Goal: Task Accomplishment & Management: Use online tool/utility

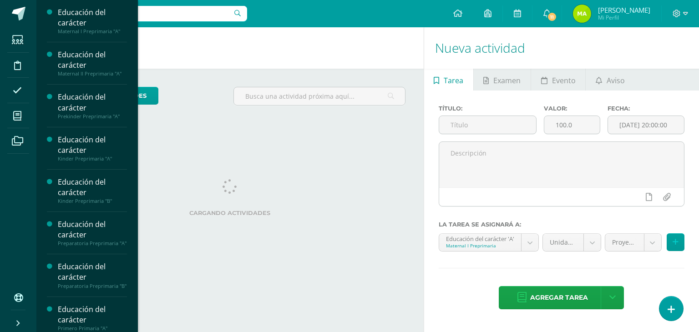
scroll to position [19, 0]
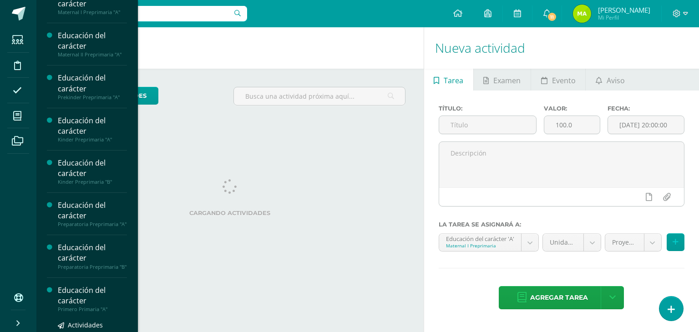
click at [78, 306] on div "Educación del carácter" at bounding box center [92, 295] width 69 height 21
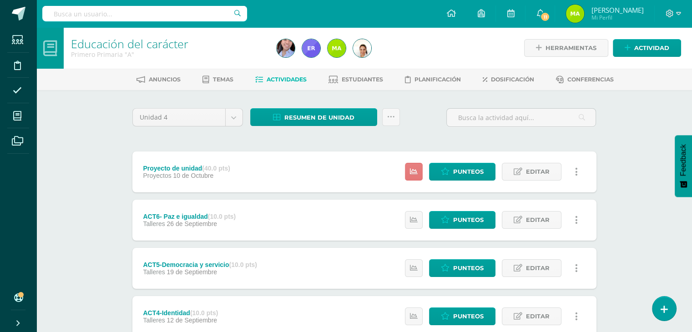
click at [410, 167] on link at bounding box center [414, 172] width 18 height 18
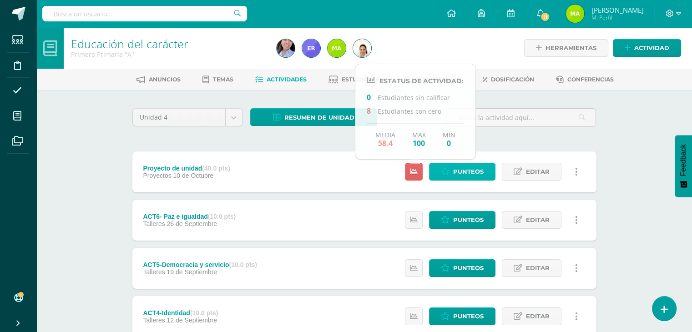
click at [461, 166] on span "Punteos" at bounding box center [468, 171] width 30 height 17
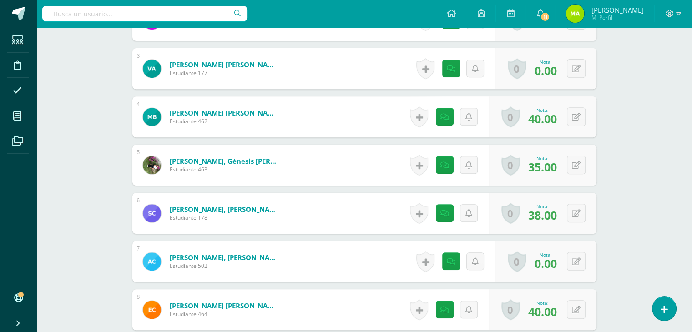
scroll to position [373, 0]
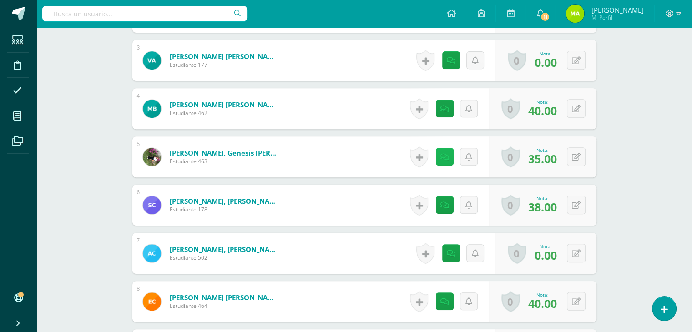
click at [442, 152] on link at bounding box center [445, 157] width 18 height 18
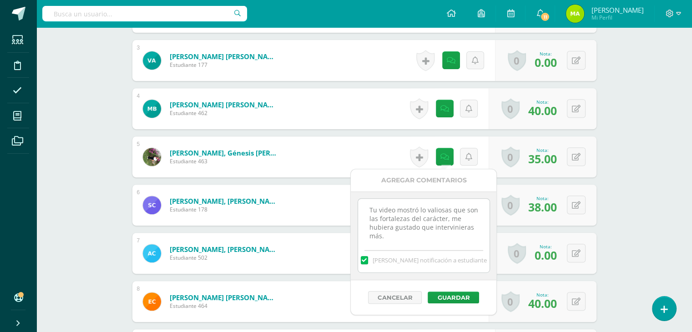
drag, startPoint x: 397, startPoint y: 233, endPoint x: 365, endPoint y: 197, distance: 48.1
click at [365, 197] on div "Tu video mostró lo valiosas que son las fortalezas del carácter, me hubiera gus…" at bounding box center [424, 236] width 146 height 89
click at [666, 179] on div "Educación del carácter Primero Primaria "A" Herramientas Detalle de asistencias…" at bounding box center [364, 330] width 656 height 1350
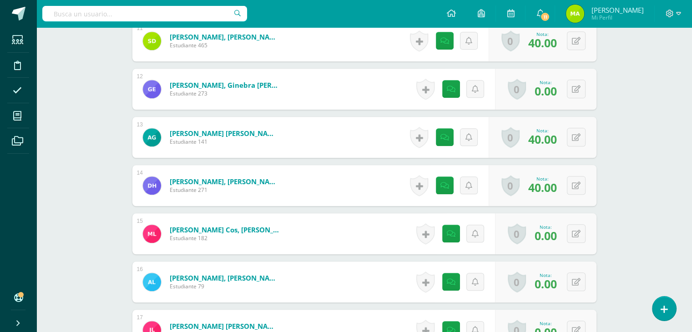
scroll to position [779, 0]
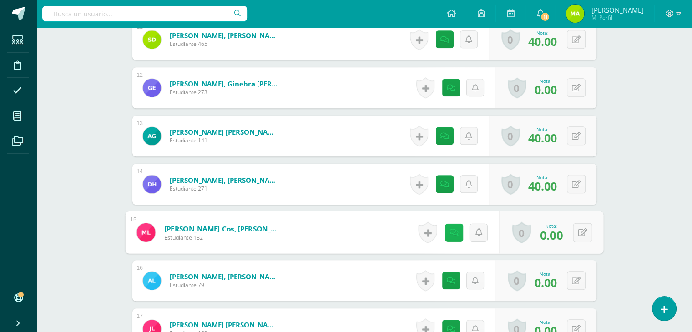
click at [449, 231] on icon at bounding box center [453, 232] width 9 height 8
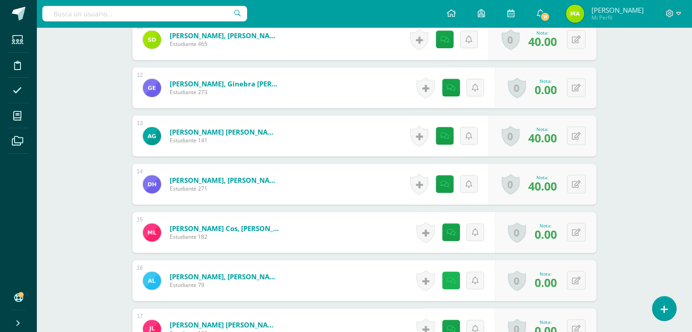
click at [453, 285] on link at bounding box center [451, 281] width 18 height 18
drag, startPoint x: 691, startPoint y: 213, endPoint x: 694, endPoint y: 244, distance: 30.6
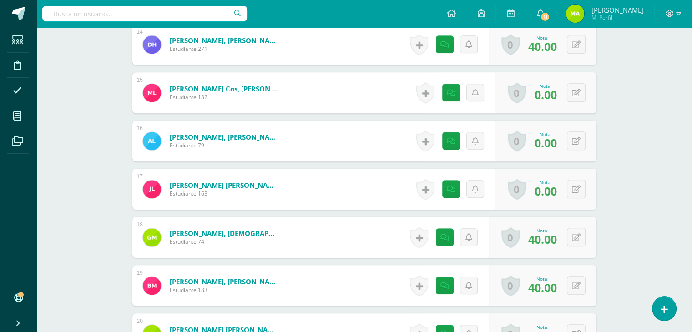
scroll to position [927, 0]
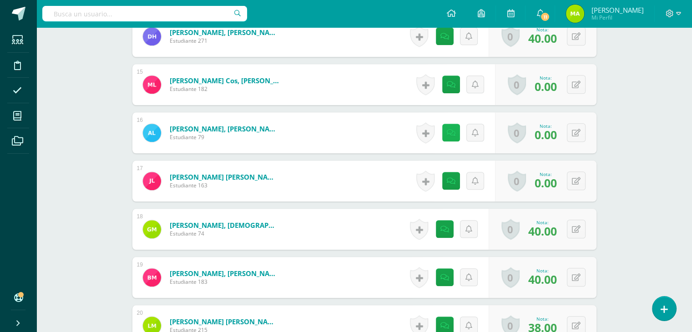
click at [448, 137] on link at bounding box center [451, 133] width 18 height 18
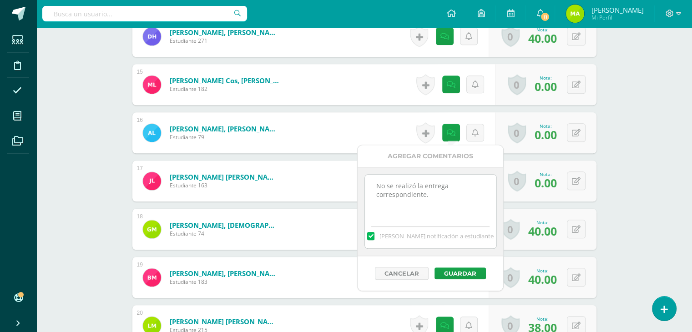
drag, startPoint x: 400, startPoint y: 189, endPoint x: 307, endPoint y: 151, distance: 100.6
paste textarea "Tu video mostró lo valiosas que son las fortalezas del carácter, me hubiera gus…"
type textarea "Tu video mostró lo valiosas que son las fortalezas del carácter, me hubiera gus…"
click at [462, 271] on button "Guardar" at bounding box center [459, 274] width 51 height 12
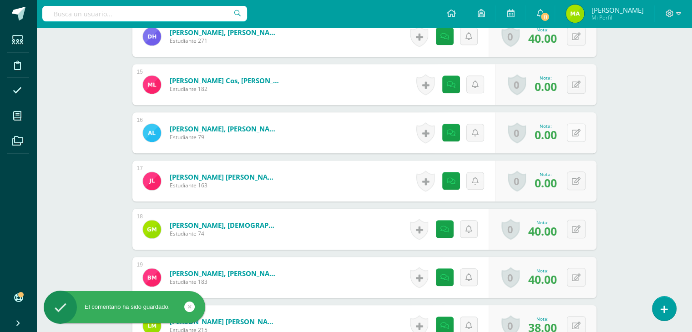
click at [576, 135] on button at bounding box center [576, 132] width 19 height 19
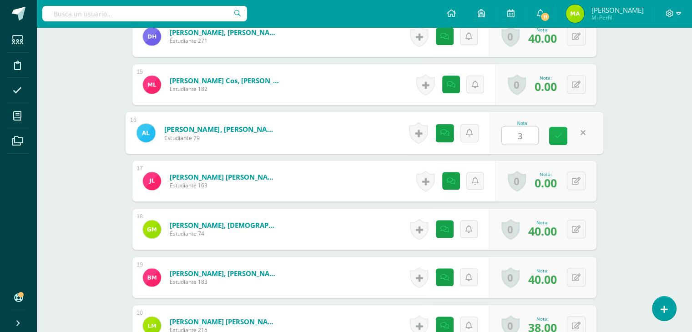
type input "37"
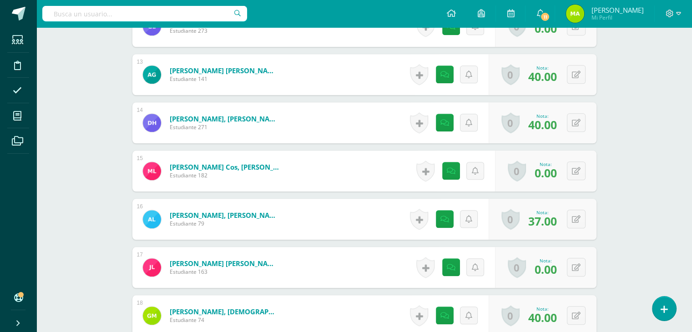
scroll to position [839, 0]
